Goal: Feedback & Contribution: Leave review/rating

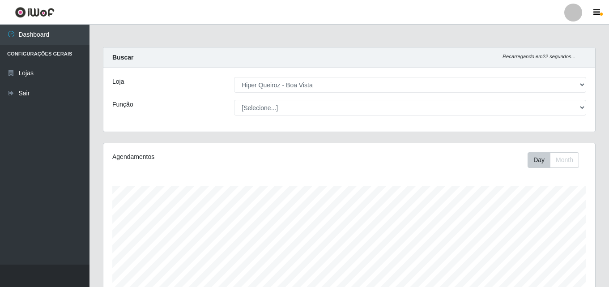
select select "514"
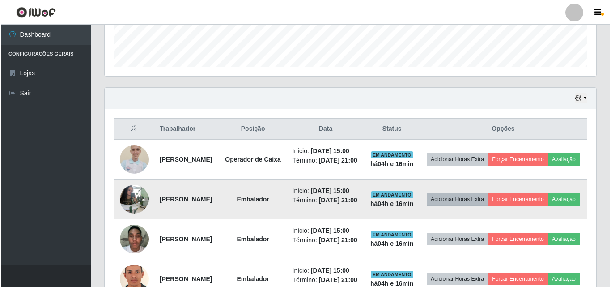
scroll to position [269, 0]
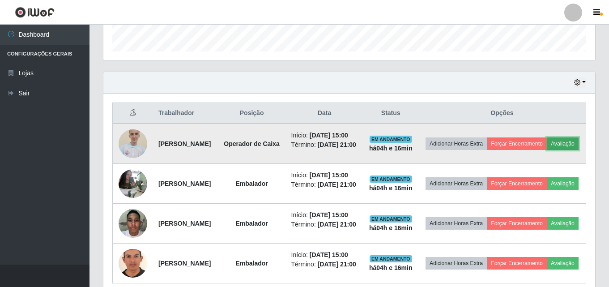
click at [547, 150] on button "Avaliação" at bounding box center [563, 143] width 32 height 13
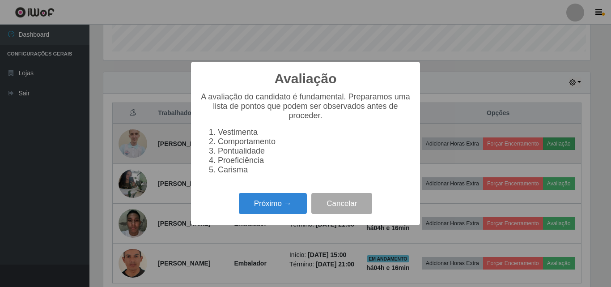
scroll to position [186, 487]
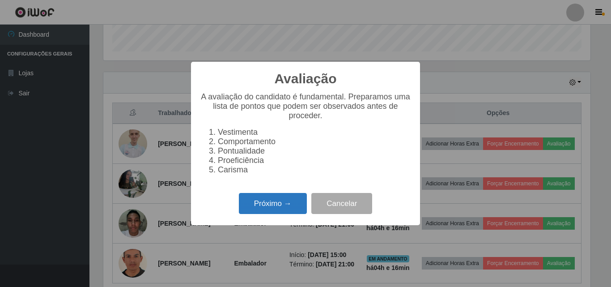
click at [266, 209] on button "Próximo →" at bounding box center [273, 203] width 68 height 21
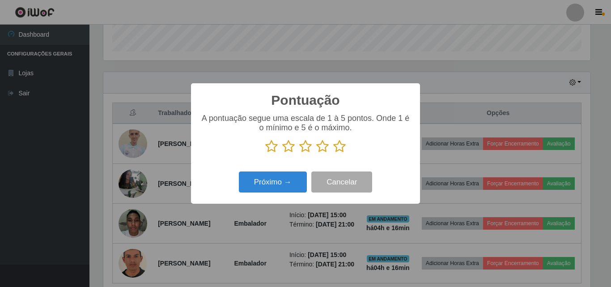
click at [324, 144] on icon at bounding box center [322, 146] width 13 height 13
click at [316, 153] on input "radio" at bounding box center [316, 153] width 0 height 0
click at [341, 147] on icon at bounding box center [339, 146] width 13 height 13
click at [333, 153] on input "radio" at bounding box center [333, 153] width 0 height 0
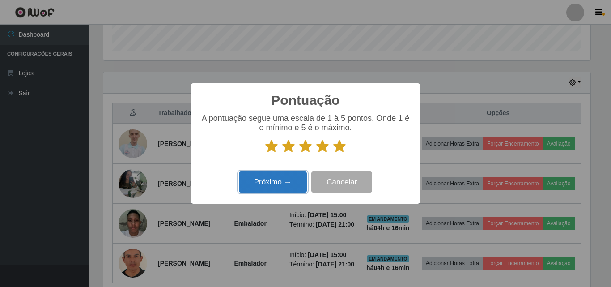
click at [282, 184] on button "Próximo →" at bounding box center [273, 181] width 68 height 21
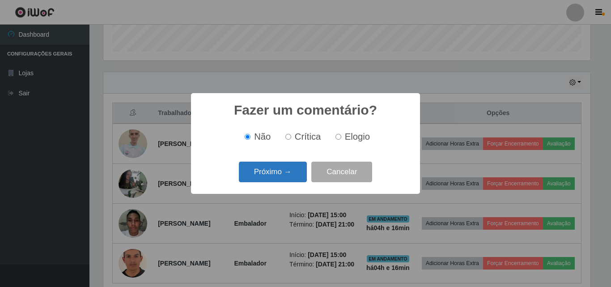
click at [274, 171] on button "Próximo →" at bounding box center [273, 172] width 68 height 21
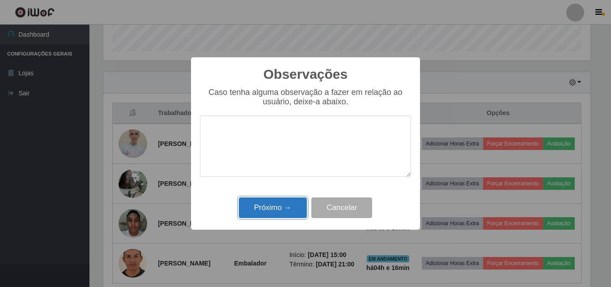
click at [274, 209] on button "Próximo →" at bounding box center [273, 207] width 68 height 21
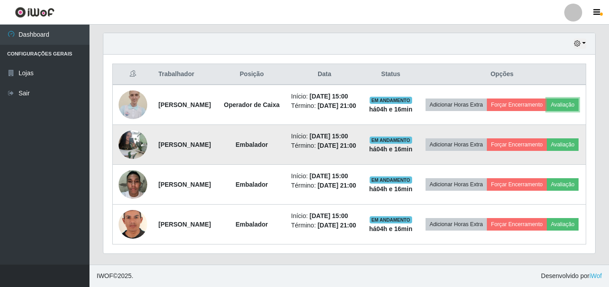
scroll to position [334, 0]
click at [547, 138] on button "Avaliação" at bounding box center [563, 144] width 32 height 13
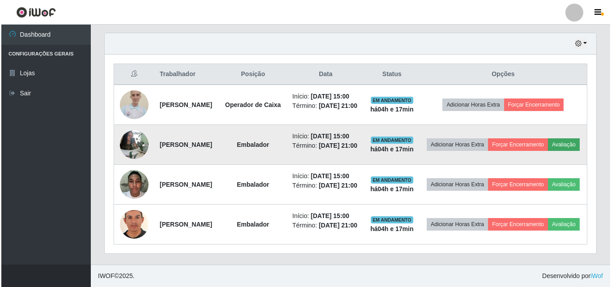
scroll to position [186, 487]
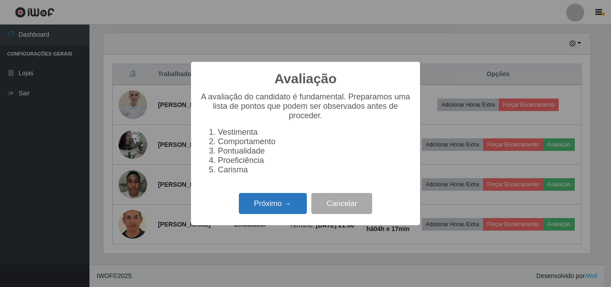
click at [280, 205] on button "Próximo →" at bounding box center [273, 203] width 68 height 21
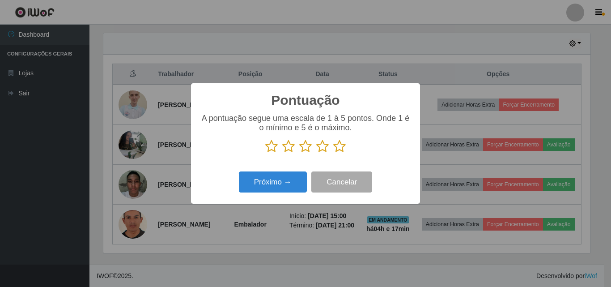
scroll to position [447449, 447147]
click at [338, 146] on icon at bounding box center [339, 146] width 13 height 13
click at [333, 153] on input "radio" at bounding box center [333, 153] width 0 height 0
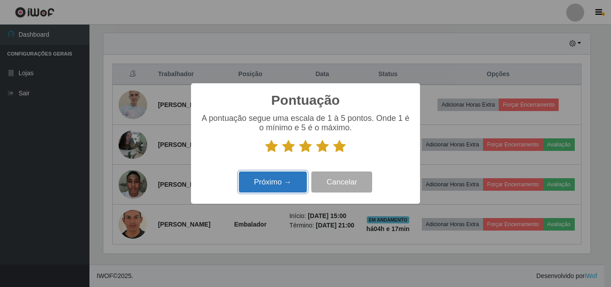
click at [269, 184] on button "Próximo →" at bounding box center [273, 181] width 68 height 21
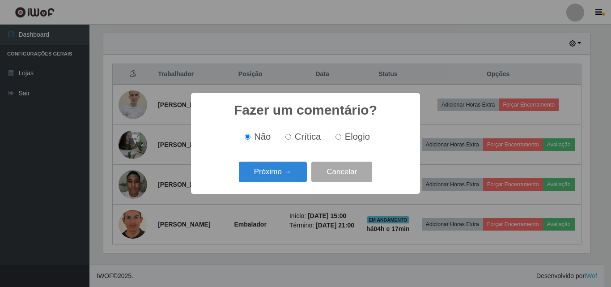
click at [339, 140] on input "Elogio" at bounding box center [339, 137] width 6 height 6
radio input "true"
click at [277, 171] on button "Próximo →" at bounding box center [273, 172] width 68 height 21
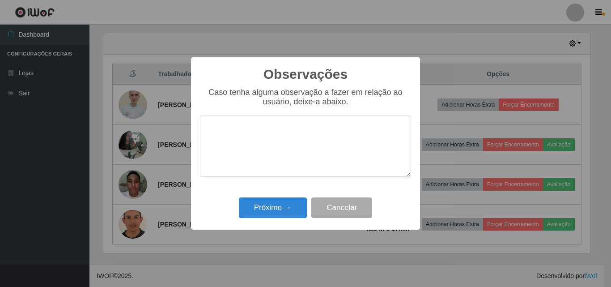
click at [274, 137] on textarea at bounding box center [305, 145] width 211 height 61
type textarea "prestativa"
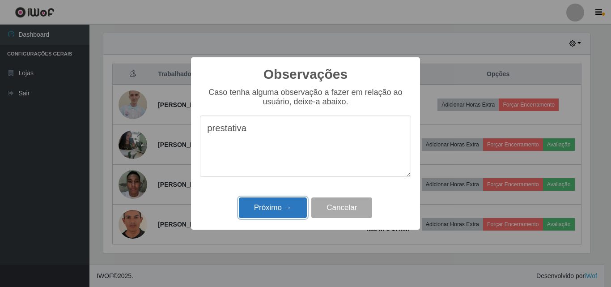
click at [286, 209] on button "Próximo →" at bounding box center [273, 207] width 68 height 21
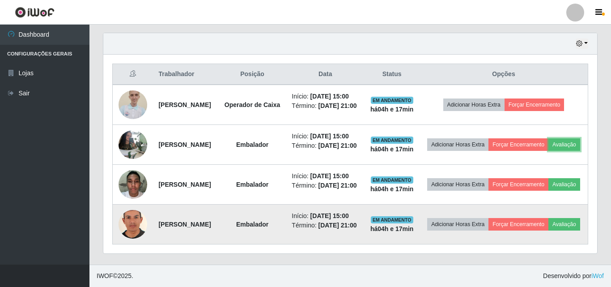
scroll to position [186, 492]
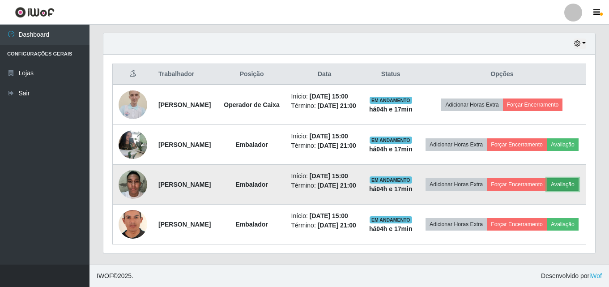
click at [547, 183] on button "Avaliação" at bounding box center [563, 184] width 32 height 13
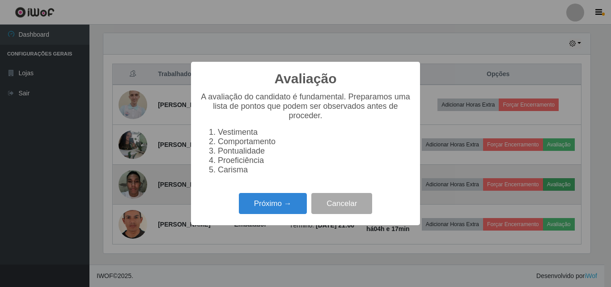
scroll to position [186, 487]
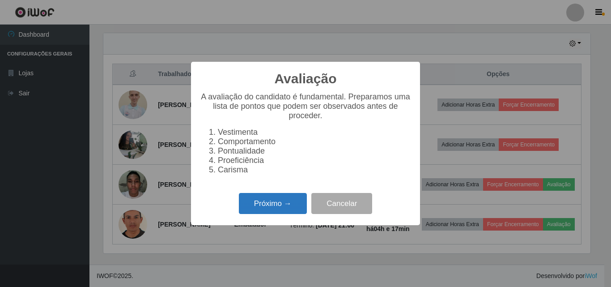
click at [266, 205] on button "Próximo →" at bounding box center [273, 203] width 68 height 21
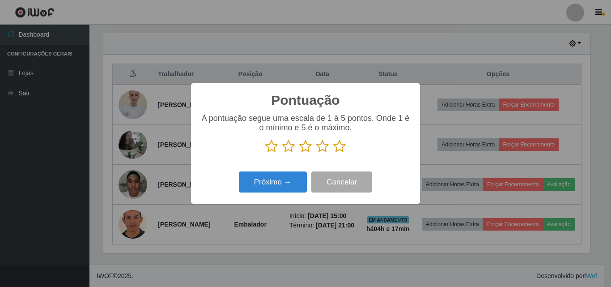
click at [333, 149] on icon at bounding box center [339, 146] width 13 height 13
click at [333, 153] on input "radio" at bounding box center [333, 153] width 0 height 0
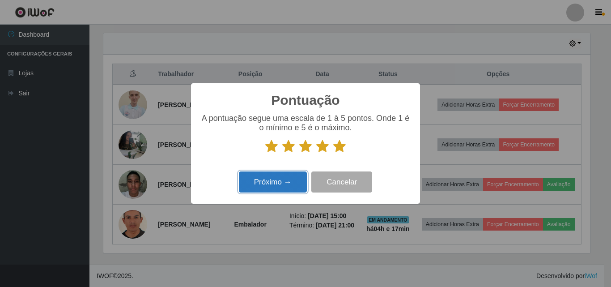
click at [297, 181] on button "Próximo →" at bounding box center [273, 181] width 68 height 21
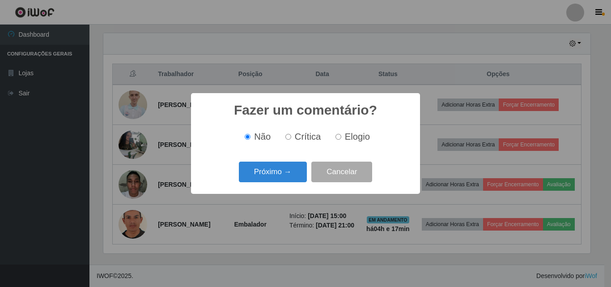
click at [339, 137] on input "Elogio" at bounding box center [339, 137] width 6 height 6
radio input "true"
click at [252, 140] on label "Não" at bounding box center [256, 137] width 30 height 10
click at [251, 140] on input "Não" at bounding box center [248, 137] width 6 height 6
radio input "true"
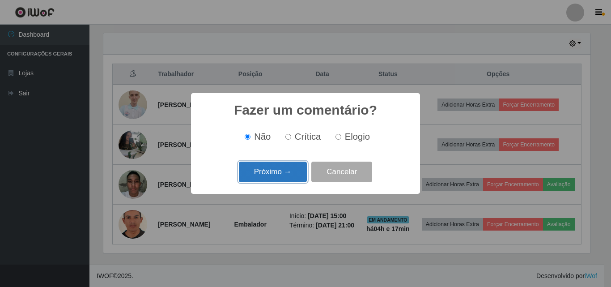
click at [261, 164] on button "Próximo →" at bounding box center [273, 172] width 68 height 21
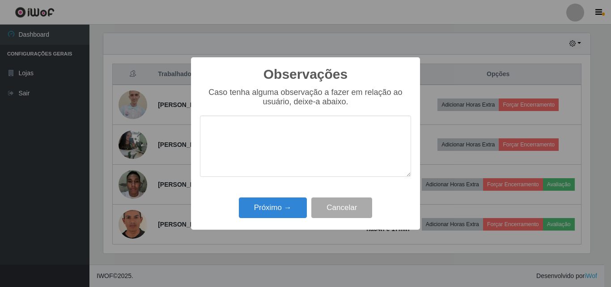
click at [269, 127] on textarea at bounding box center [305, 145] width 211 height 61
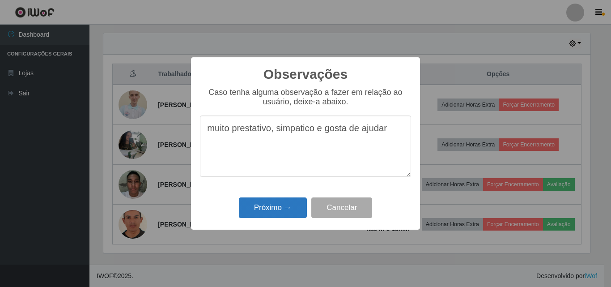
type textarea "muito prestativo, simpatico e gosta de ajudar"
click at [274, 209] on button "Próximo →" at bounding box center [273, 207] width 68 height 21
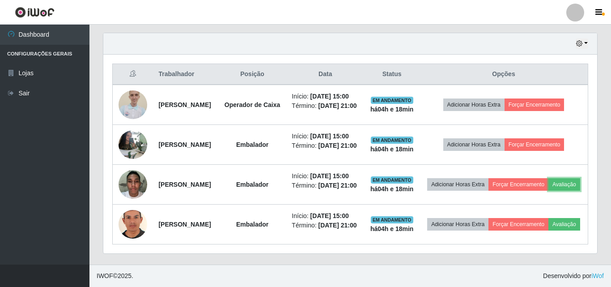
scroll to position [186, 492]
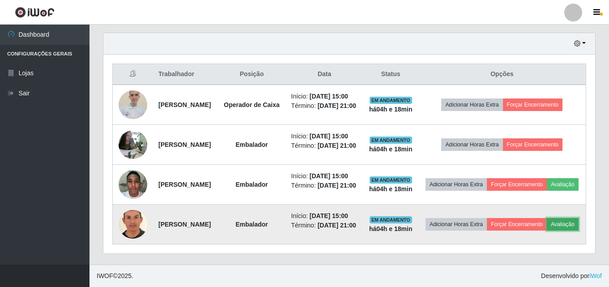
click at [547, 230] on button "Avaliação" at bounding box center [563, 224] width 32 height 13
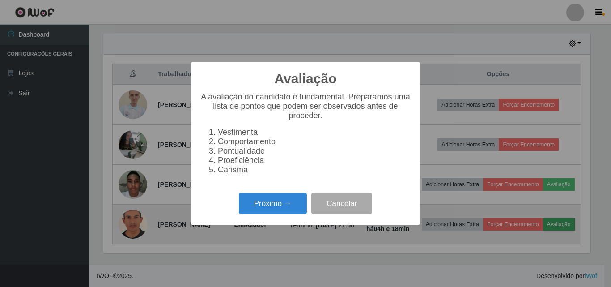
scroll to position [186, 487]
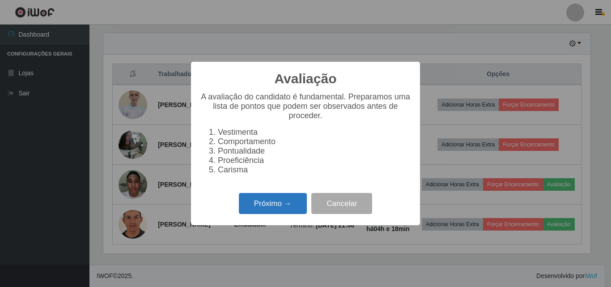
click at [282, 213] on button "Próximo →" at bounding box center [273, 203] width 68 height 21
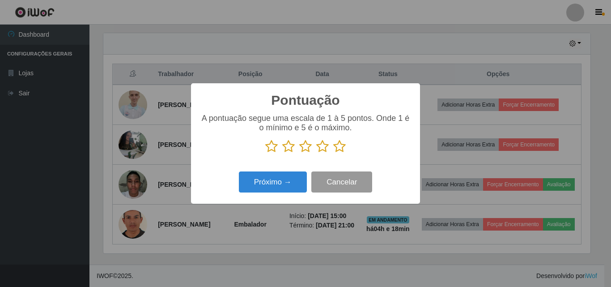
scroll to position [447449, 447147]
click at [339, 146] on icon at bounding box center [339, 146] width 13 height 13
click at [333, 153] on input "radio" at bounding box center [333, 153] width 0 height 0
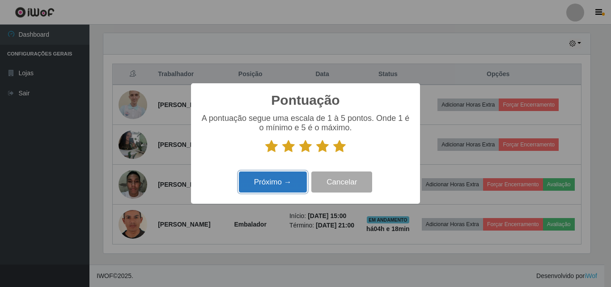
click at [288, 183] on button "Próximo →" at bounding box center [273, 181] width 68 height 21
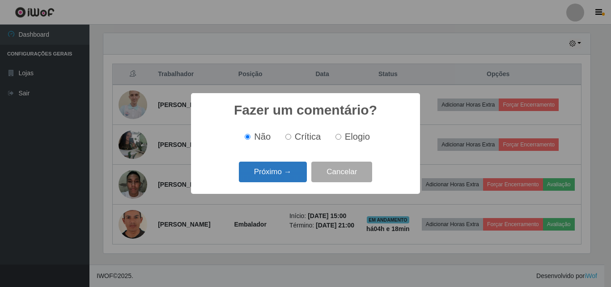
click at [267, 170] on button "Próximo →" at bounding box center [273, 172] width 68 height 21
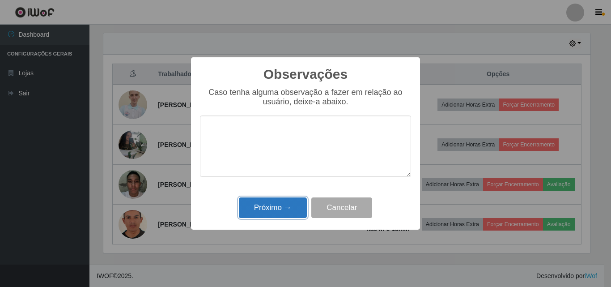
click at [290, 211] on button "Próximo →" at bounding box center [273, 207] width 68 height 21
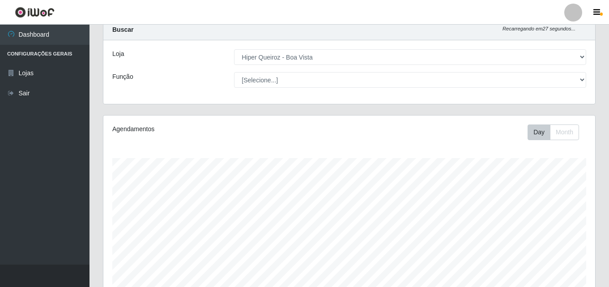
scroll to position [0, 0]
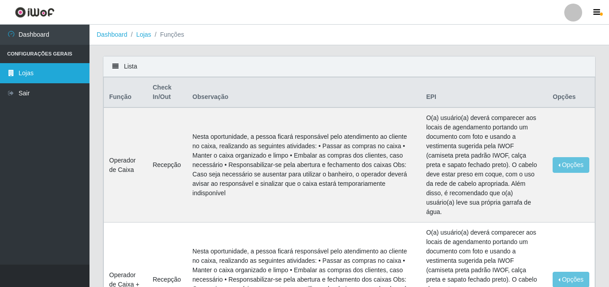
click at [29, 73] on link "Lojas" at bounding box center [45, 73] width 90 height 20
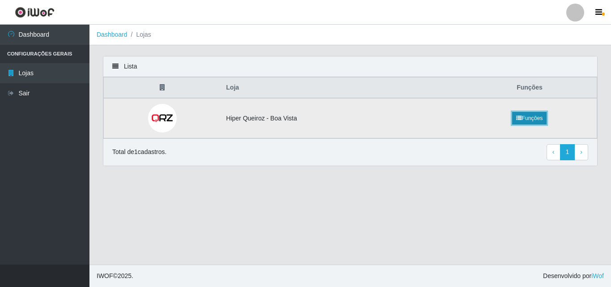
click at [518, 117] on icon at bounding box center [519, 117] width 5 height 5
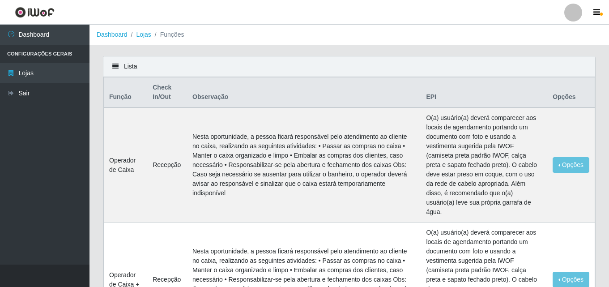
drag, startPoint x: 117, startPoint y: 63, endPoint x: 123, endPoint y: 64, distance: 6.0
click at [117, 63] on div "Lista" at bounding box center [349, 66] width 492 height 21
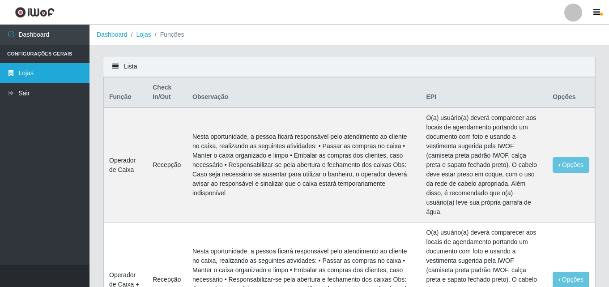
click at [12, 75] on icon at bounding box center [11, 73] width 8 height 6
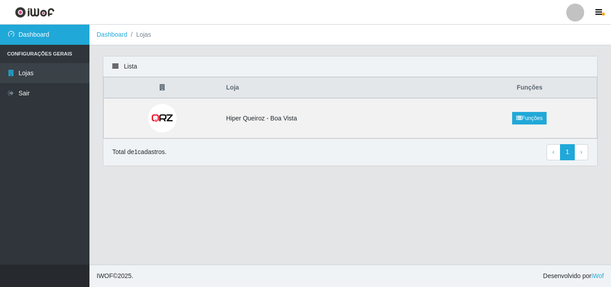
click at [43, 37] on link "Dashboard" at bounding box center [45, 35] width 90 height 20
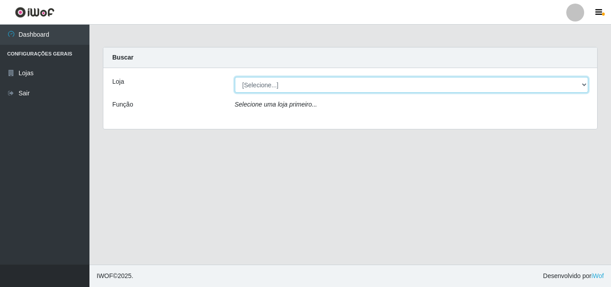
click at [322, 84] on select "[Selecione...] Hiper Queiroz - [GEOGRAPHIC_DATA]" at bounding box center [412, 85] width 354 height 16
select select "514"
click at [235, 77] on select "[Selecione...] Hiper Queiroz - [GEOGRAPHIC_DATA]" at bounding box center [412, 85] width 354 height 16
